Goal: Transaction & Acquisition: Purchase product/service

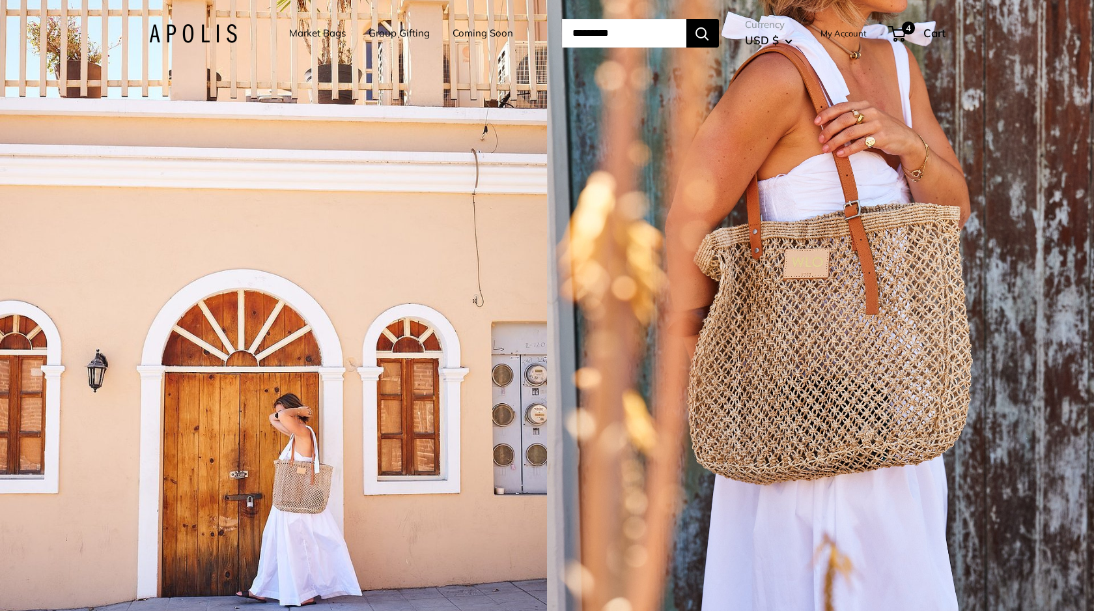
click at [453, 34] on link "Coming Soon" at bounding box center [483, 33] width 61 height 18
click at [302, 29] on link "Market Bags" at bounding box center [317, 33] width 57 height 18
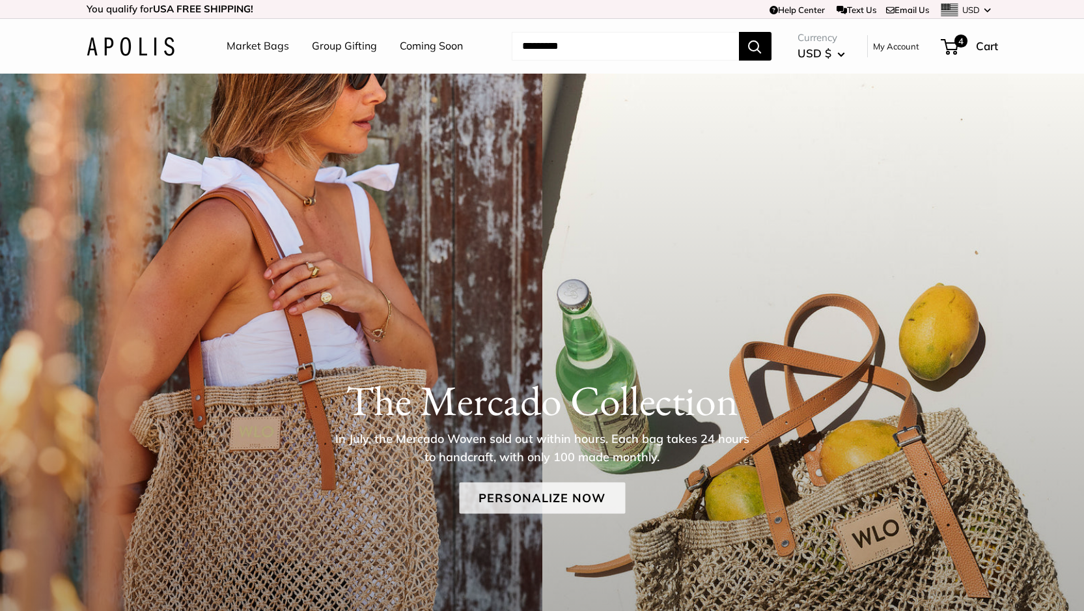
click at [533, 506] on link "Personalize Now" at bounding box center [542, 497] width 166 height 31
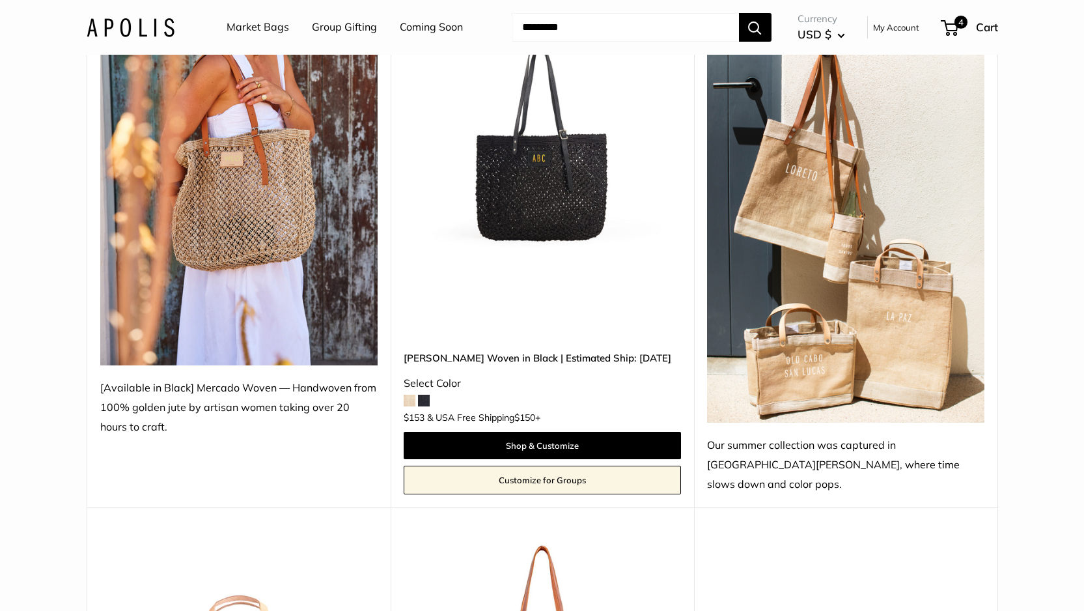
scroll to position [53, 0]
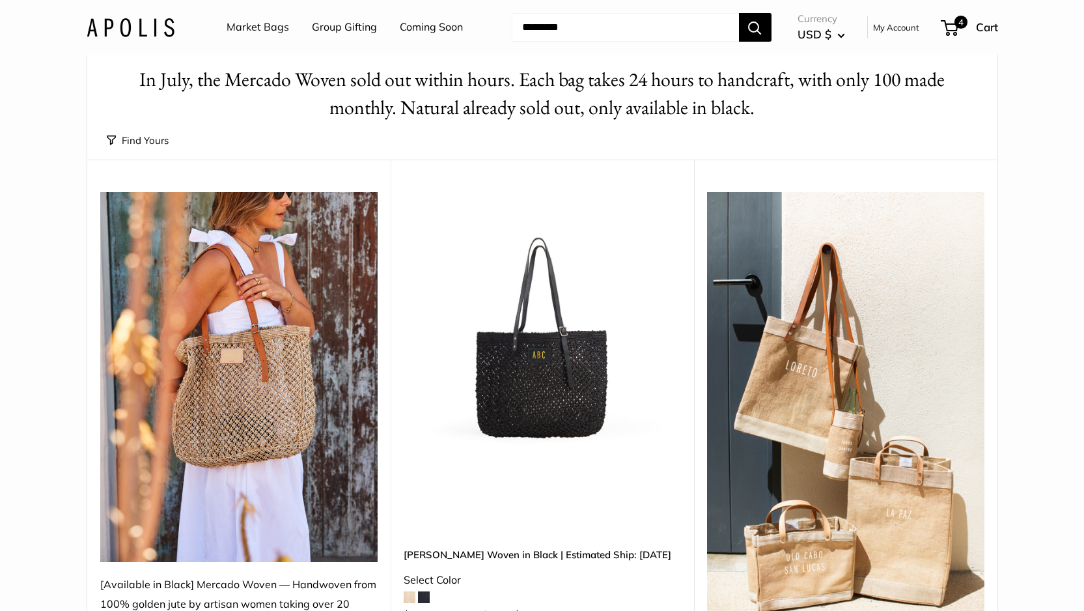
click at [413, 591] on span at bounding box center [410, 597] width 12 height 12
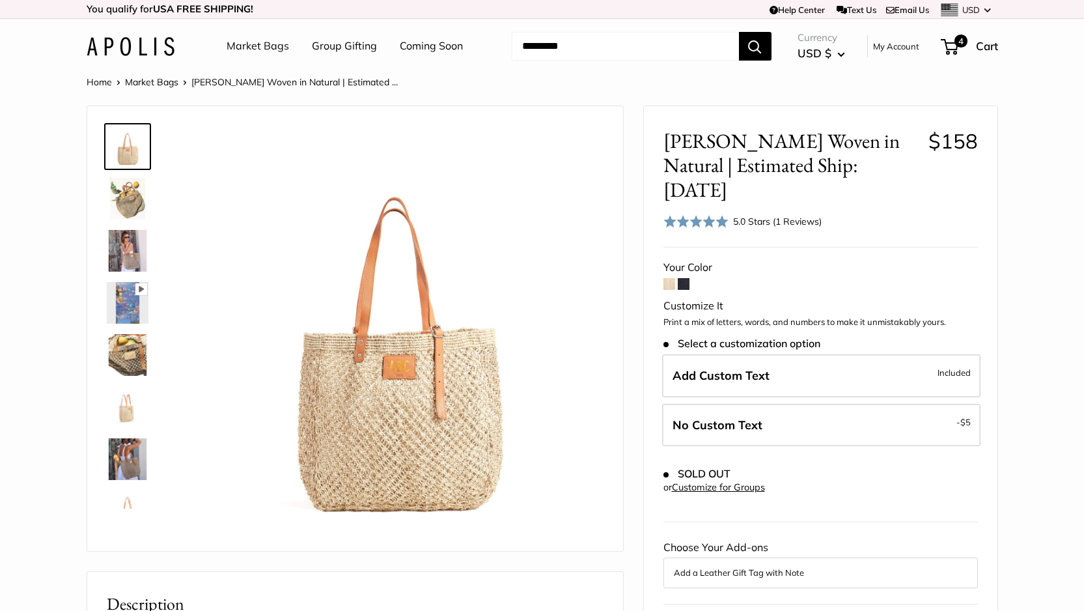
click at [668, 278] on span at bounding box center [670, 284] width 12 height 12
click at [682, 278] on span at bounding box center [684, 284] width 12 height 12
